Goal: Consume media (video, audio)

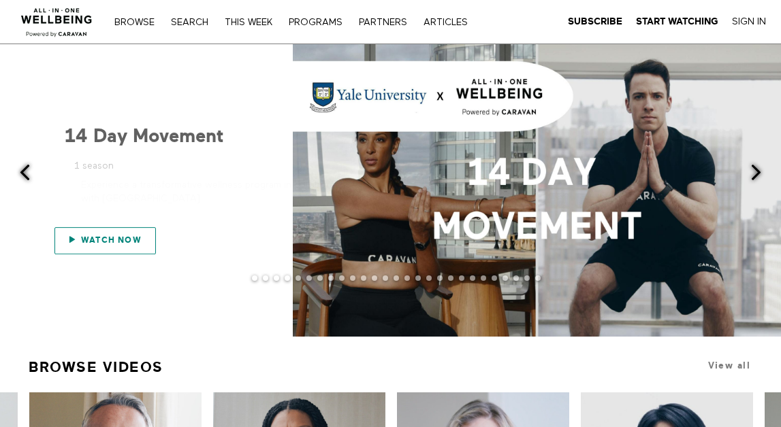
click at [154, 253] on link "Watch now" at bounding box center [104, 240] width 101 height 27
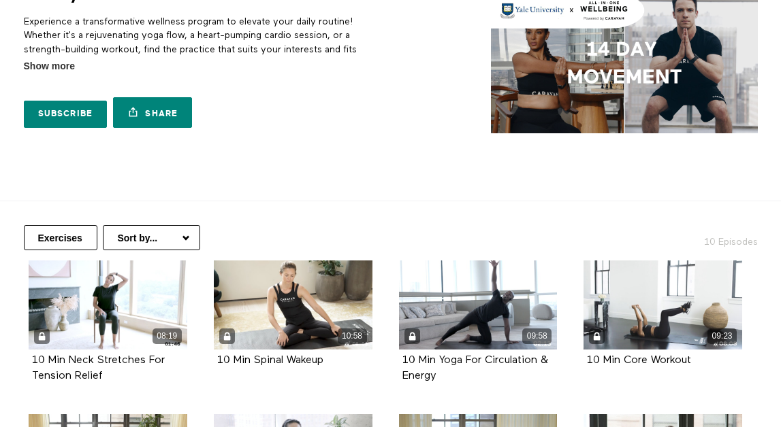
scroll to position [173, 0]
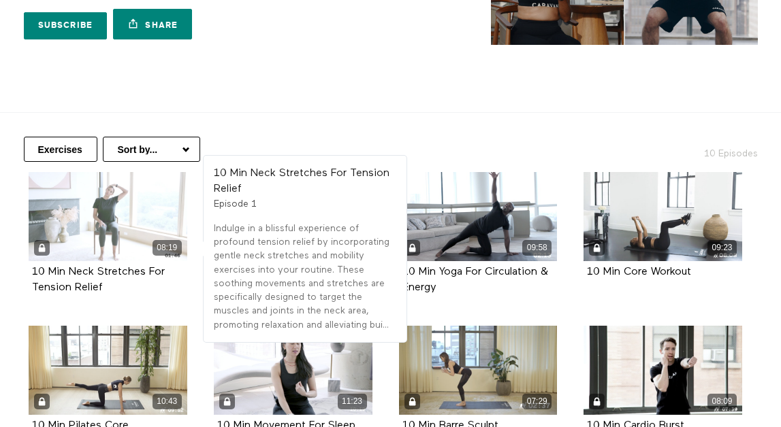
click at [167, 228] on div "08:19" at bounding box center [108, 216] width 159 height 89
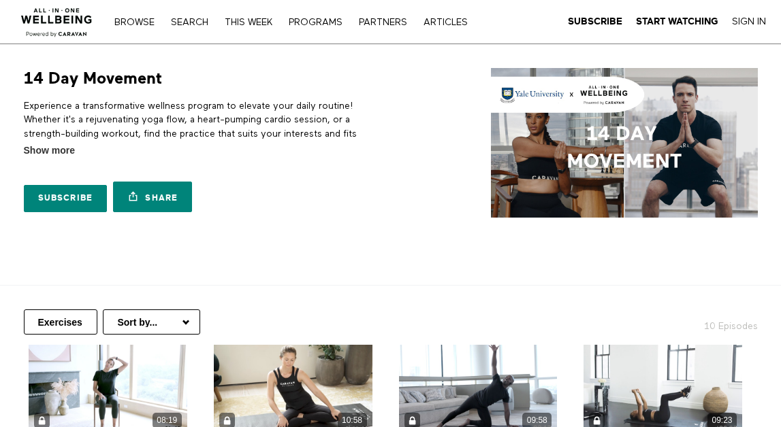
scroll to position [173, 0]
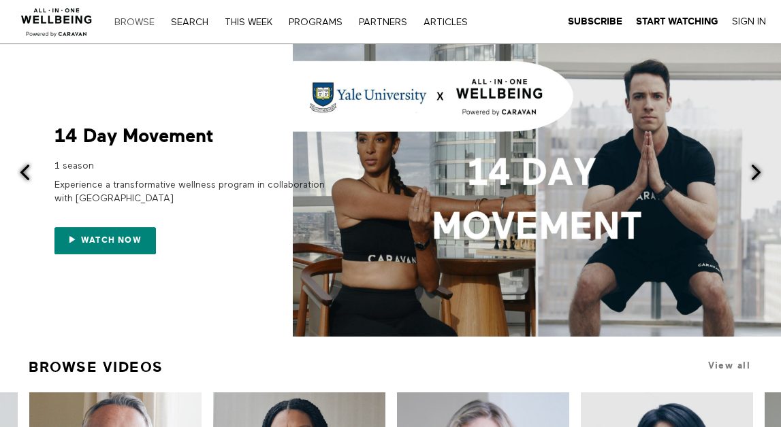
click at [142, 24] on link "Browse" at bounding box center [135, 23] width 54 height 10
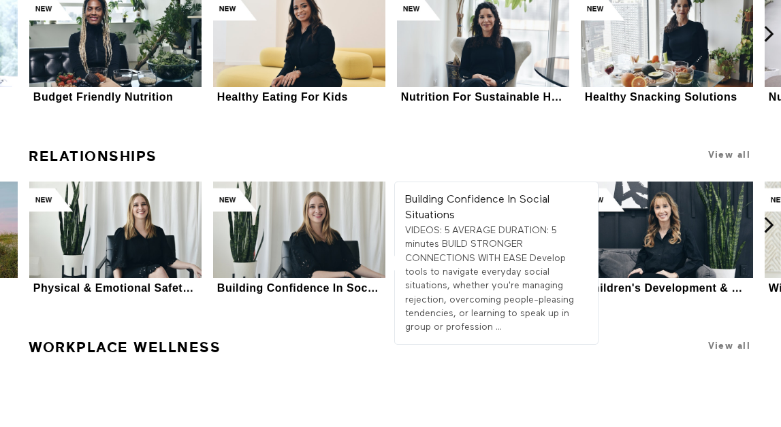
scroll to position [5123, 0]
